Goal: Task Accomplishment & Management: Manage account settings

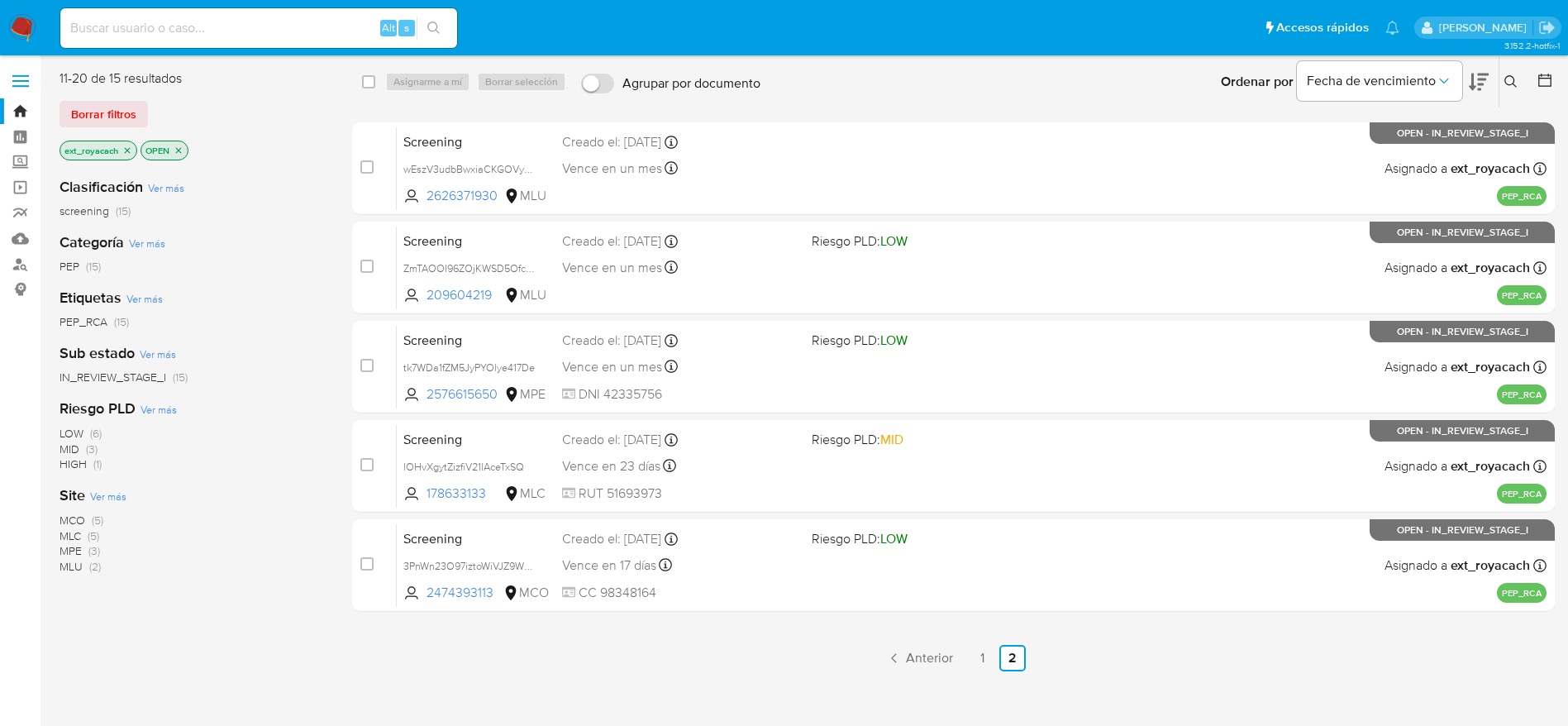
click at [21, 25] on img at bounding box center [22, 28] width 28 height 28
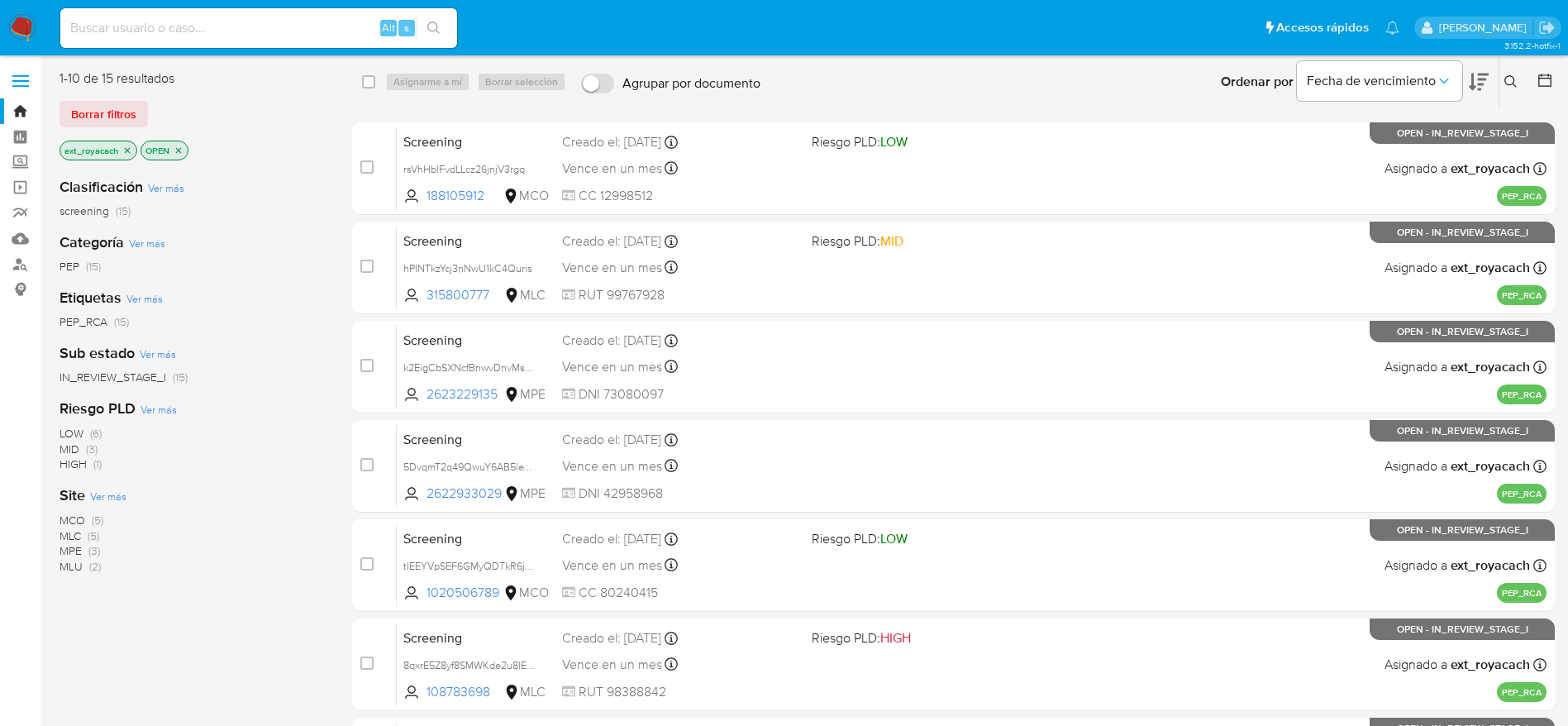
click at [130, 149] on icon "close-filter" at bounding box center [126, 150] width 10 height 10
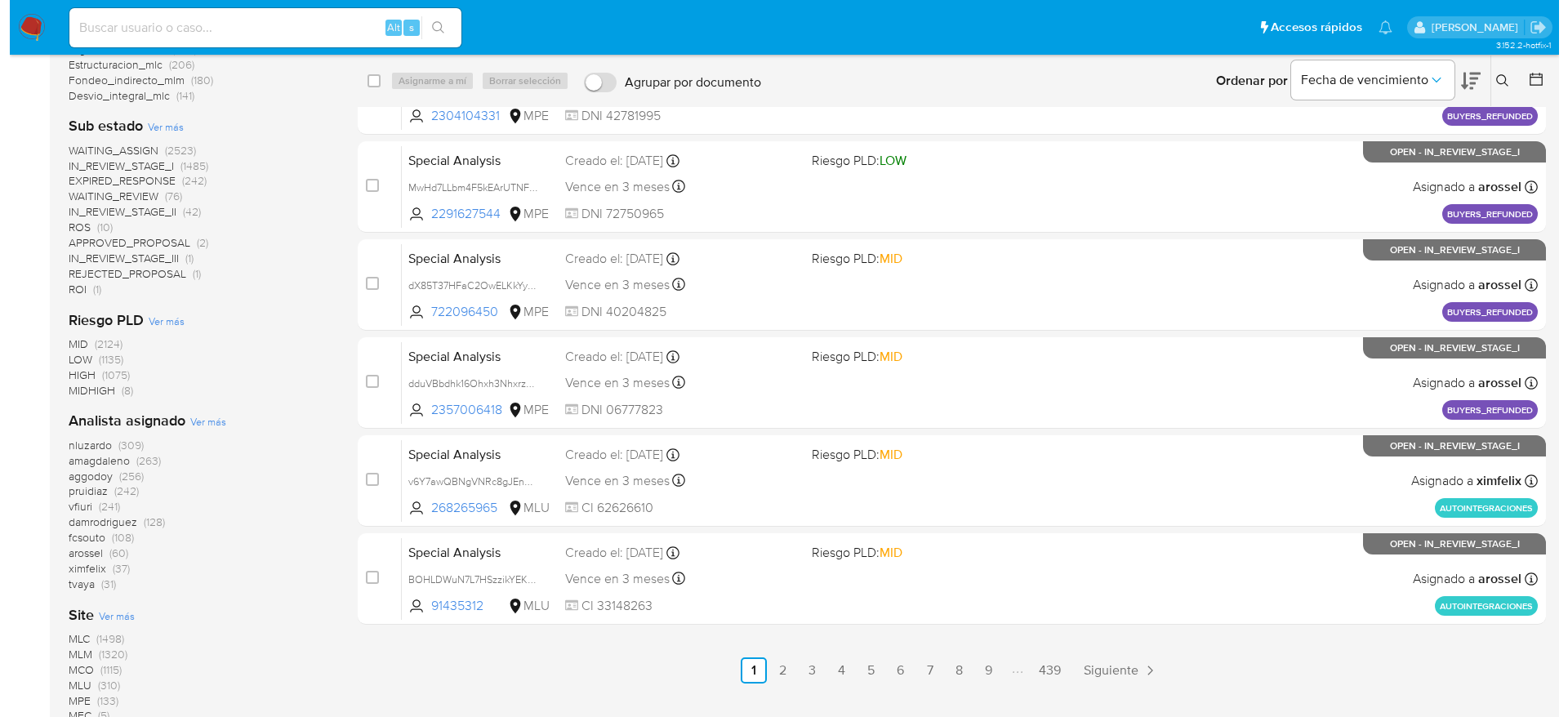
scroll to position [510, 0]
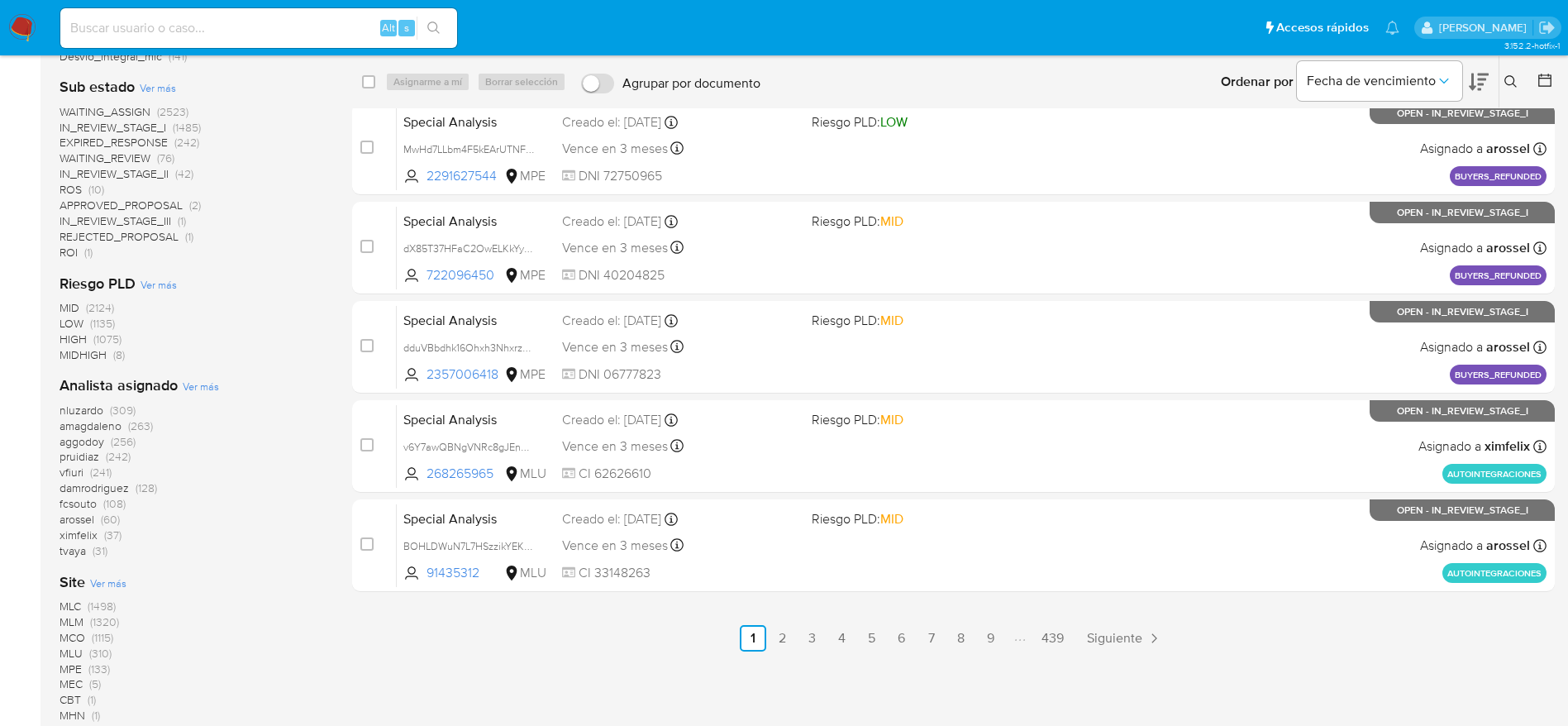
click at [202, 386] on span "Ver más" at bounding box center [200, 386] width 36 height 15
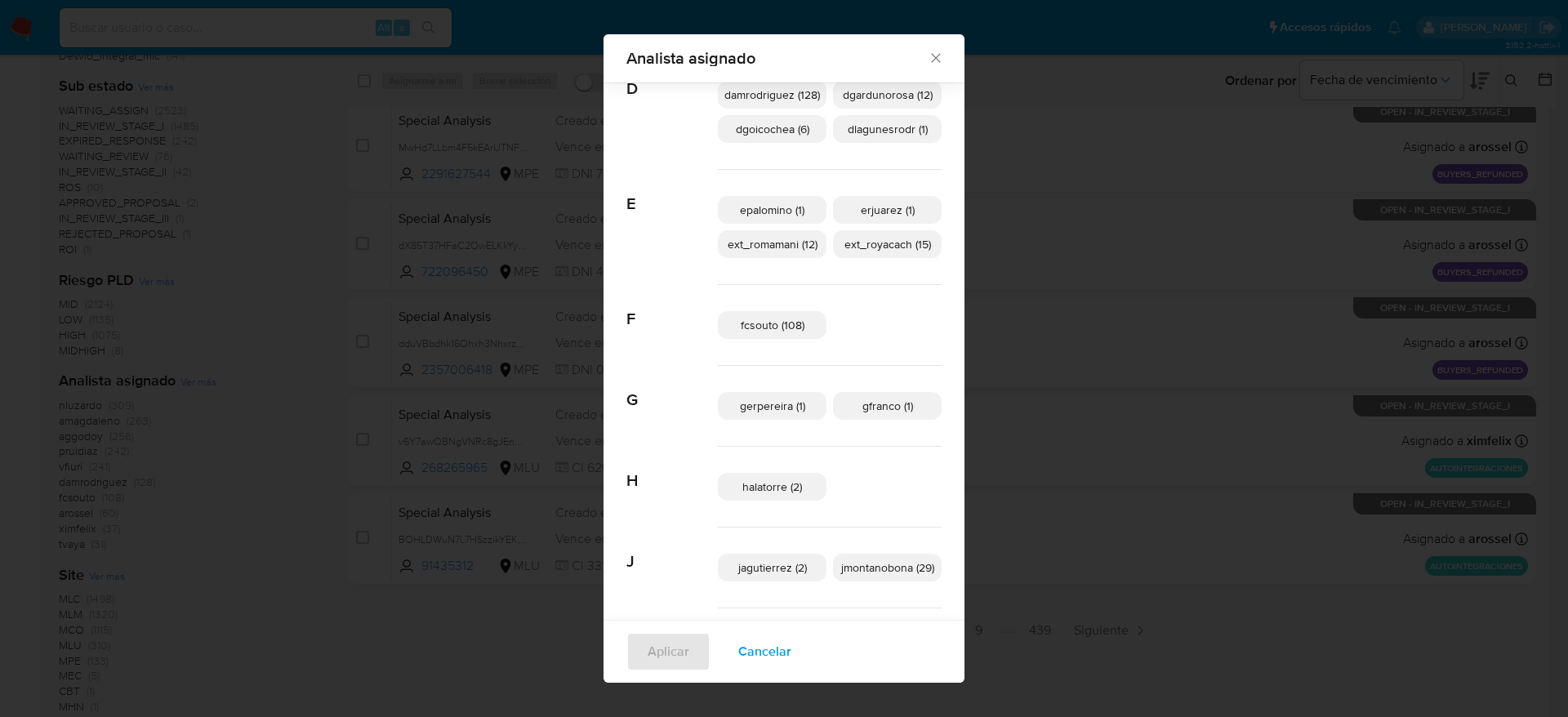
scroll to position [405, 0]
click at [746, 635] on span "Cancelar" at bounding box center [765, 651] width 53 height 36
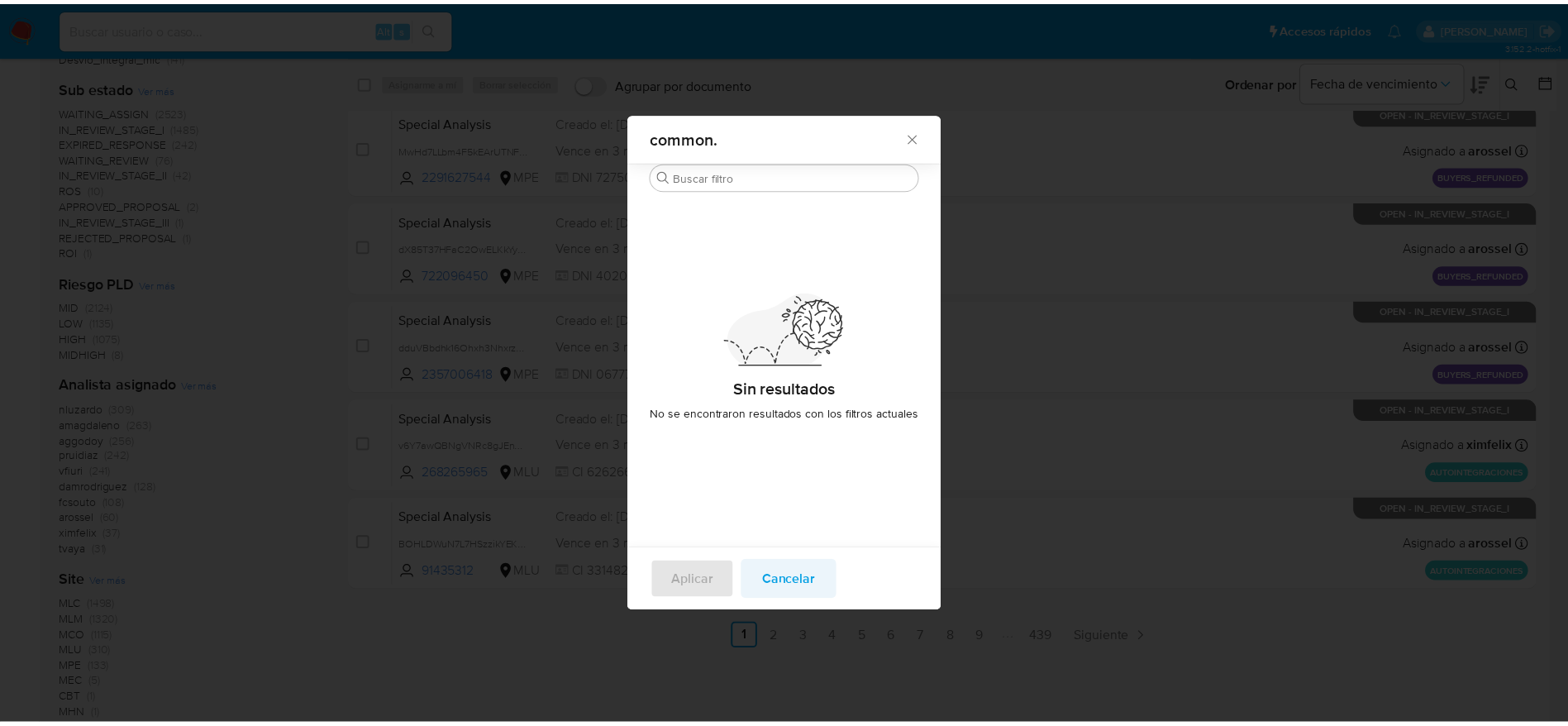
scroll to position [0, 0]
